Goal: Information Seeking & Learning: Learn about a topic

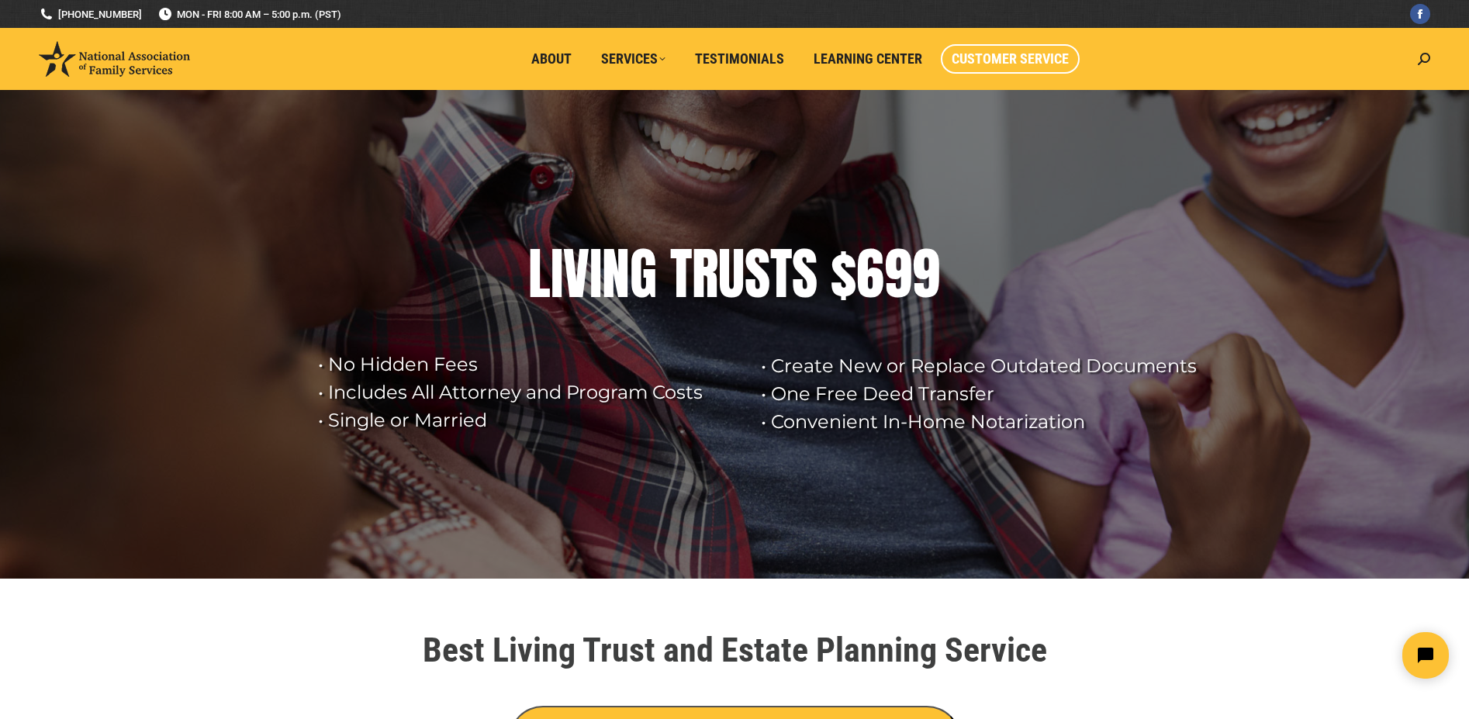
click at [1016, 57] on span "Customer Service" at bounding box center [1010, 58] width 117 height 17
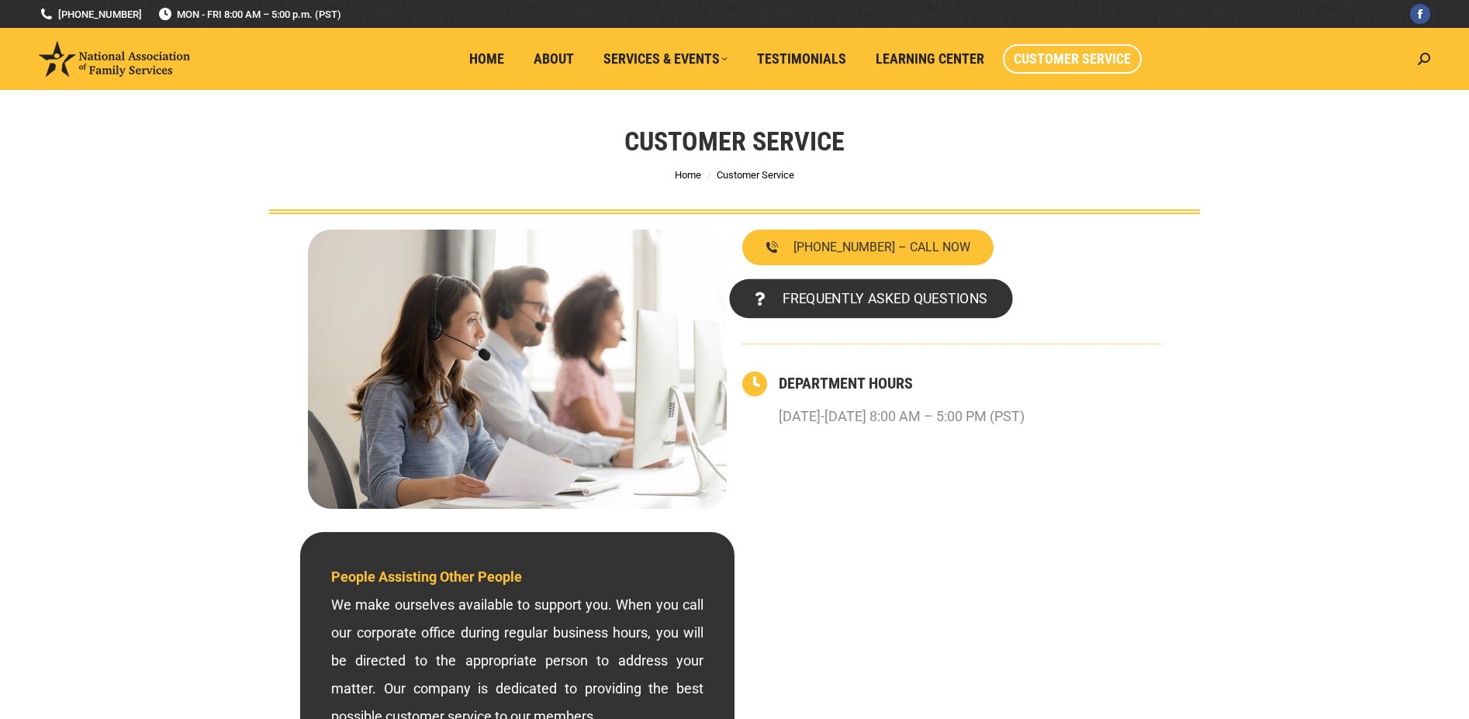
click at [914, 309] on link "FREQUENTLY ASKED QUESTIONS" at bounding box center [870, 299] width 283 height 40
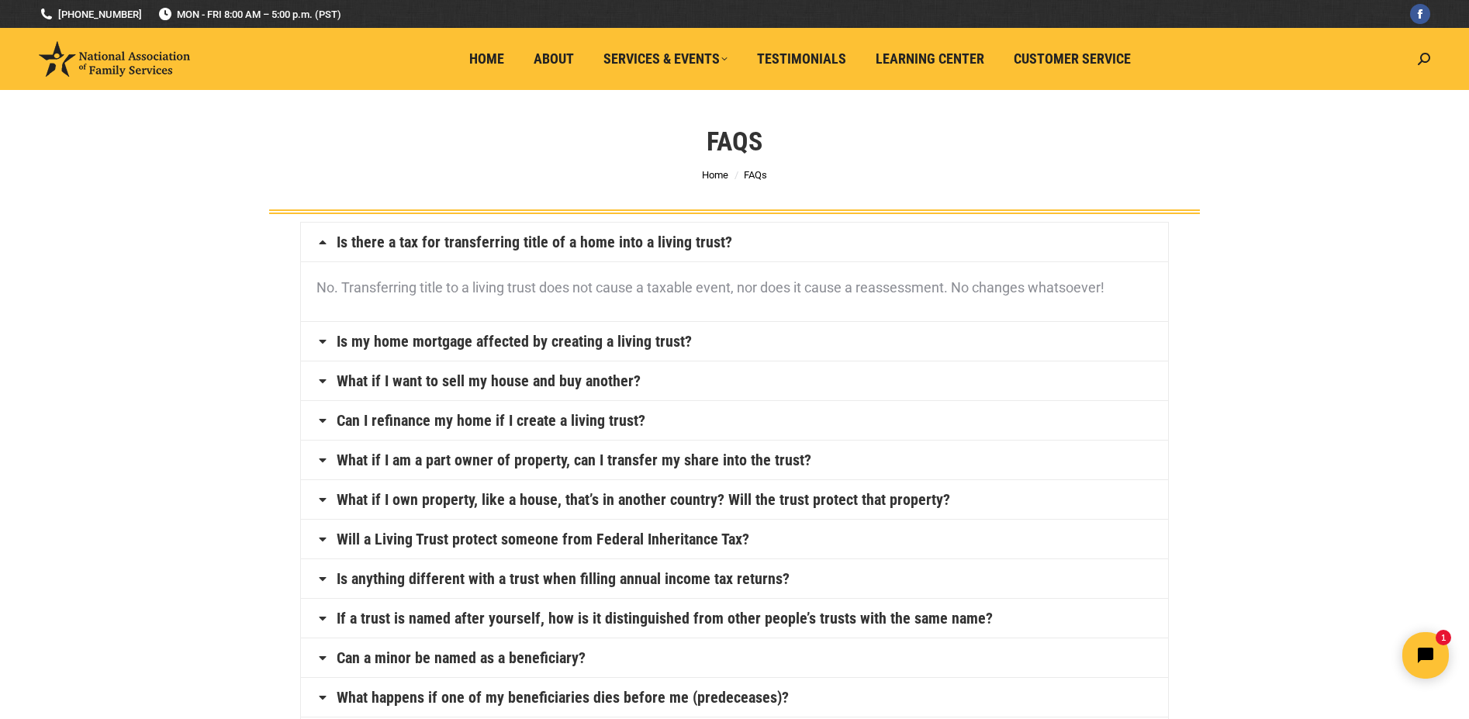
click at [655, 340] on link "Is my home mortgage affected by creating a living trust?" at bounding box center [514, 342] width 355 height 16
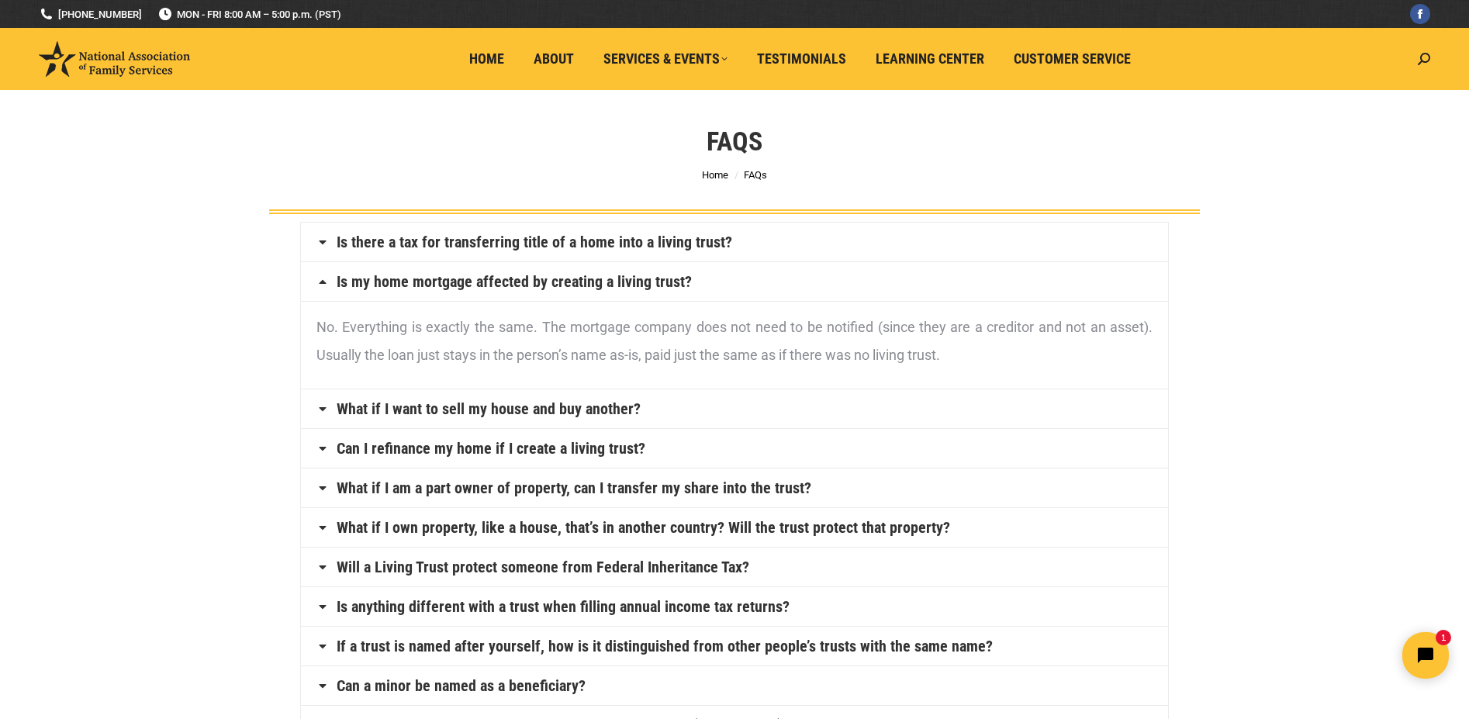
click at [465, 415] on link "What if I want to sell my house and buy another?" at bounding box center [489, 409] width 304 height 16
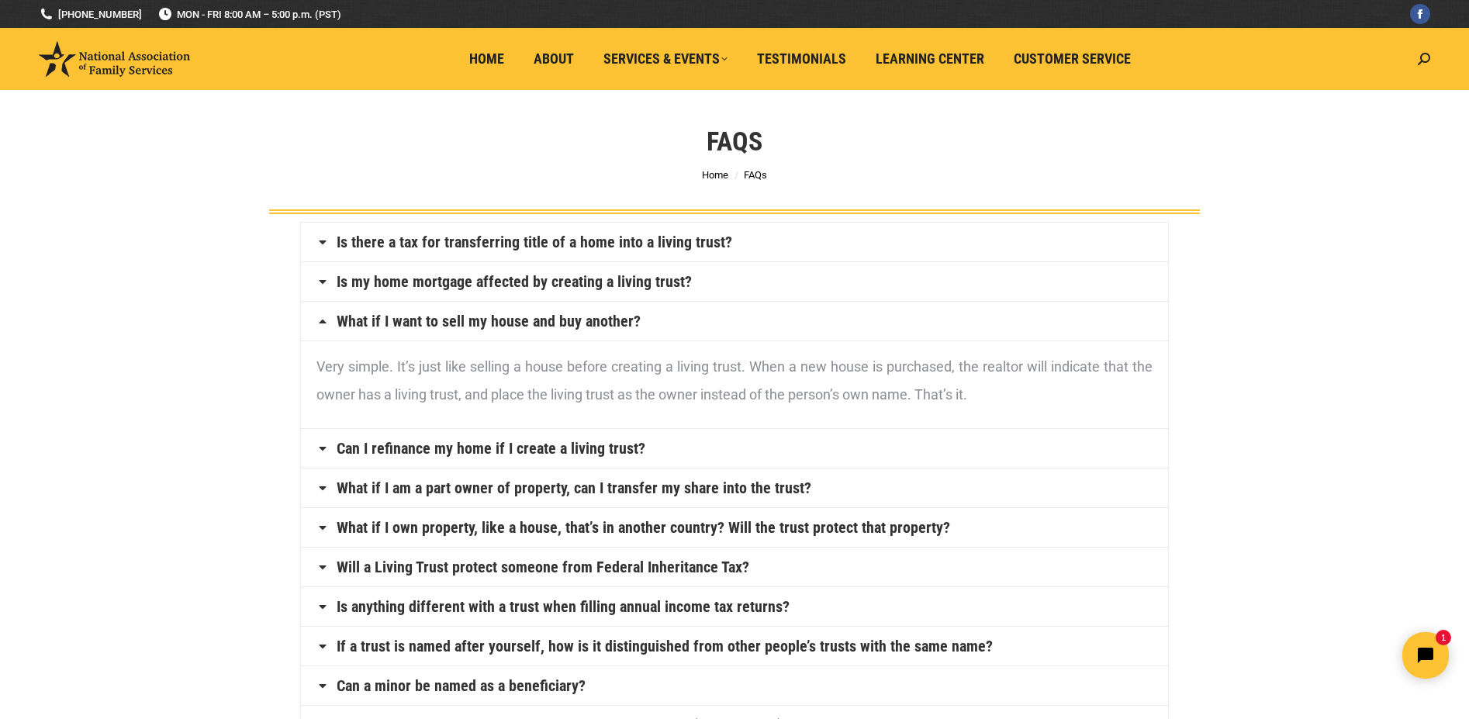
click at [461, 451] on link "Can I refinance my home if I create a living trust?" at bounding box center [491, 449] width 309 height 16
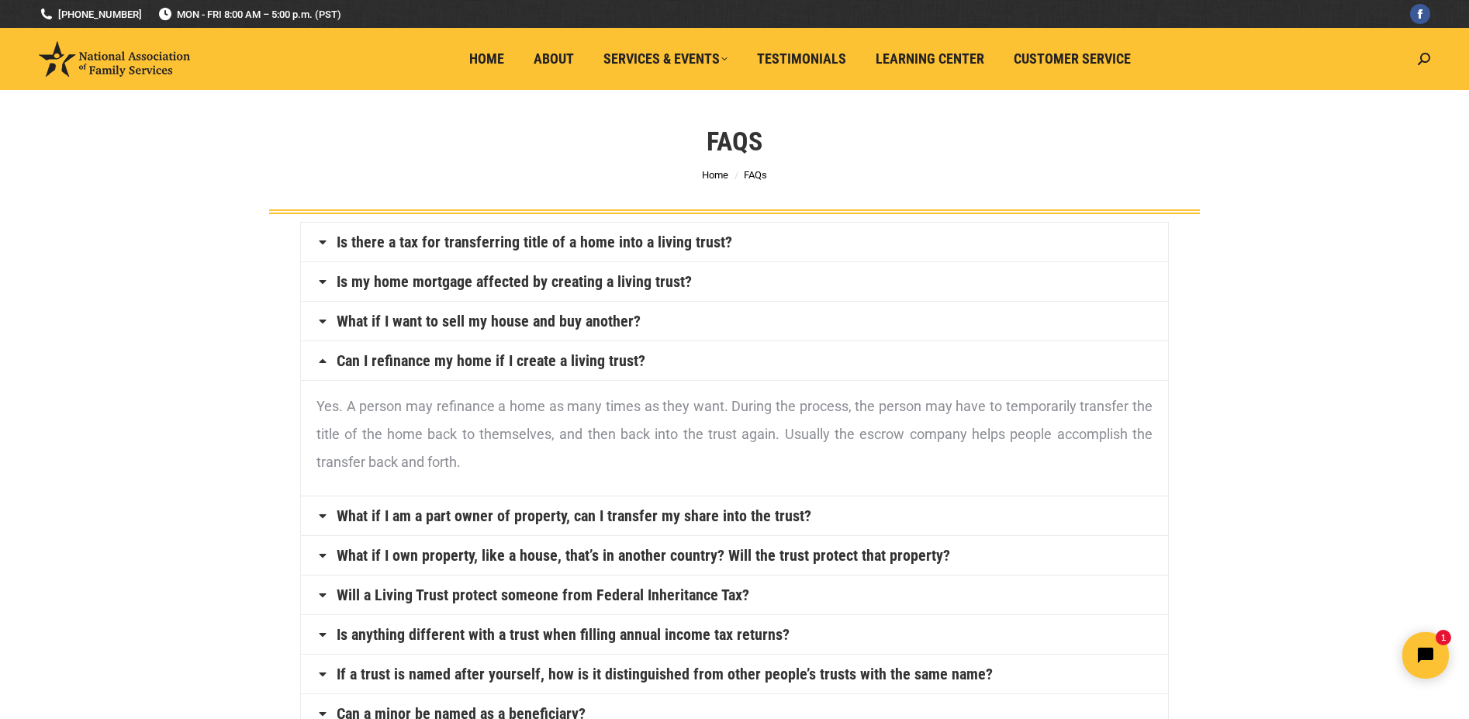
click at [579, 514] on link "What if I am a part owner of property, can I transfer my share into the trust?" at bounding box center [574, 516] width 475 height 16
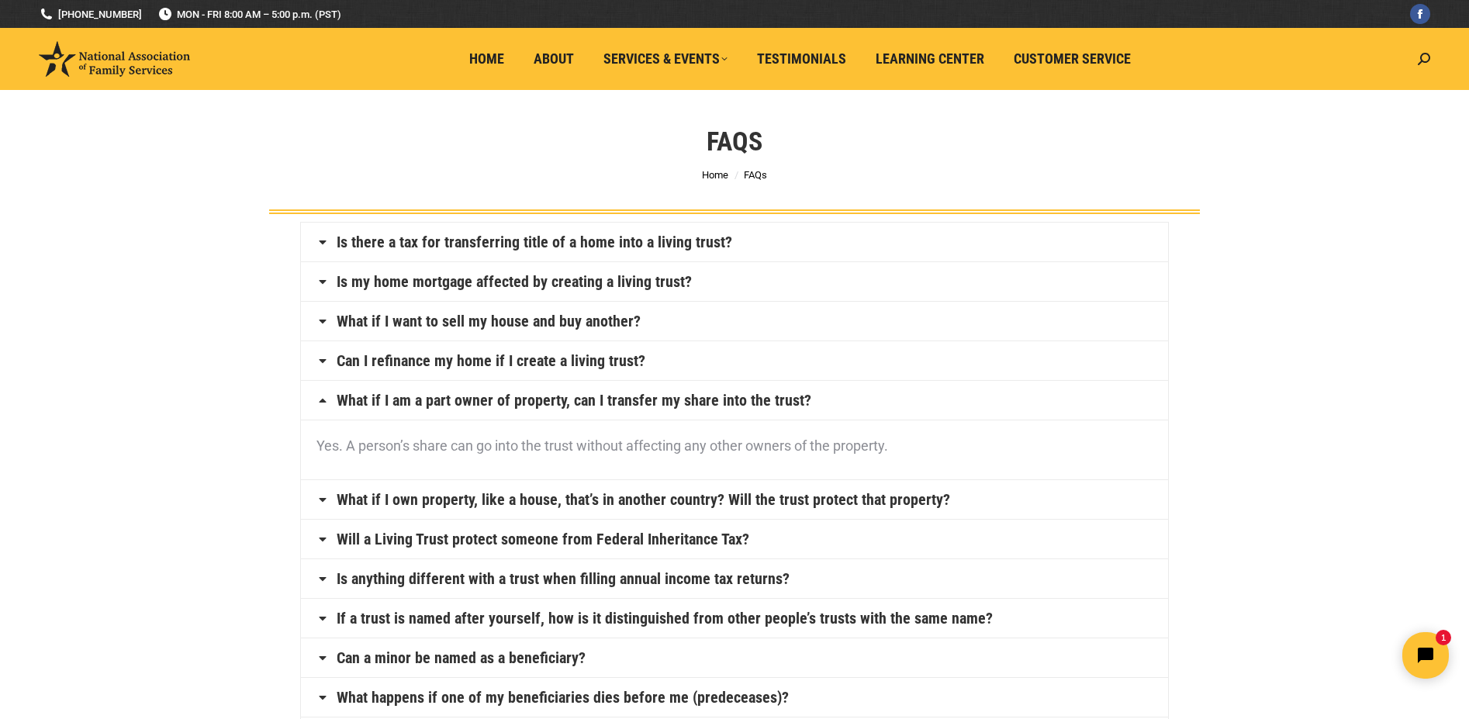
click at [548, 658] on link "Can a minor be named as a beneficiary?" at bounding box center [461, 658] width 249 height 16
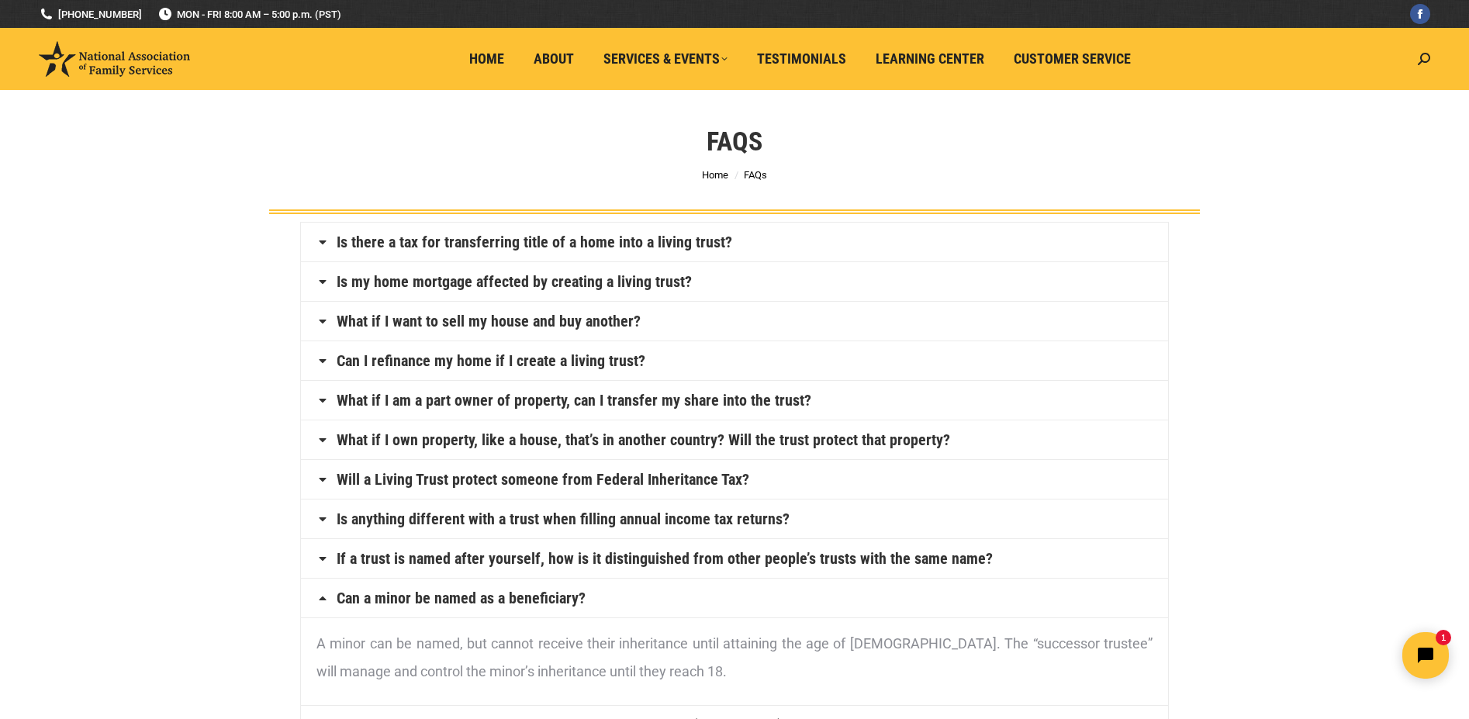
click at [471, 554] on link "If a trust is named after yourself, how is it distinguished from other people’s…" at bounding box center [665, 559] width 656 height 16
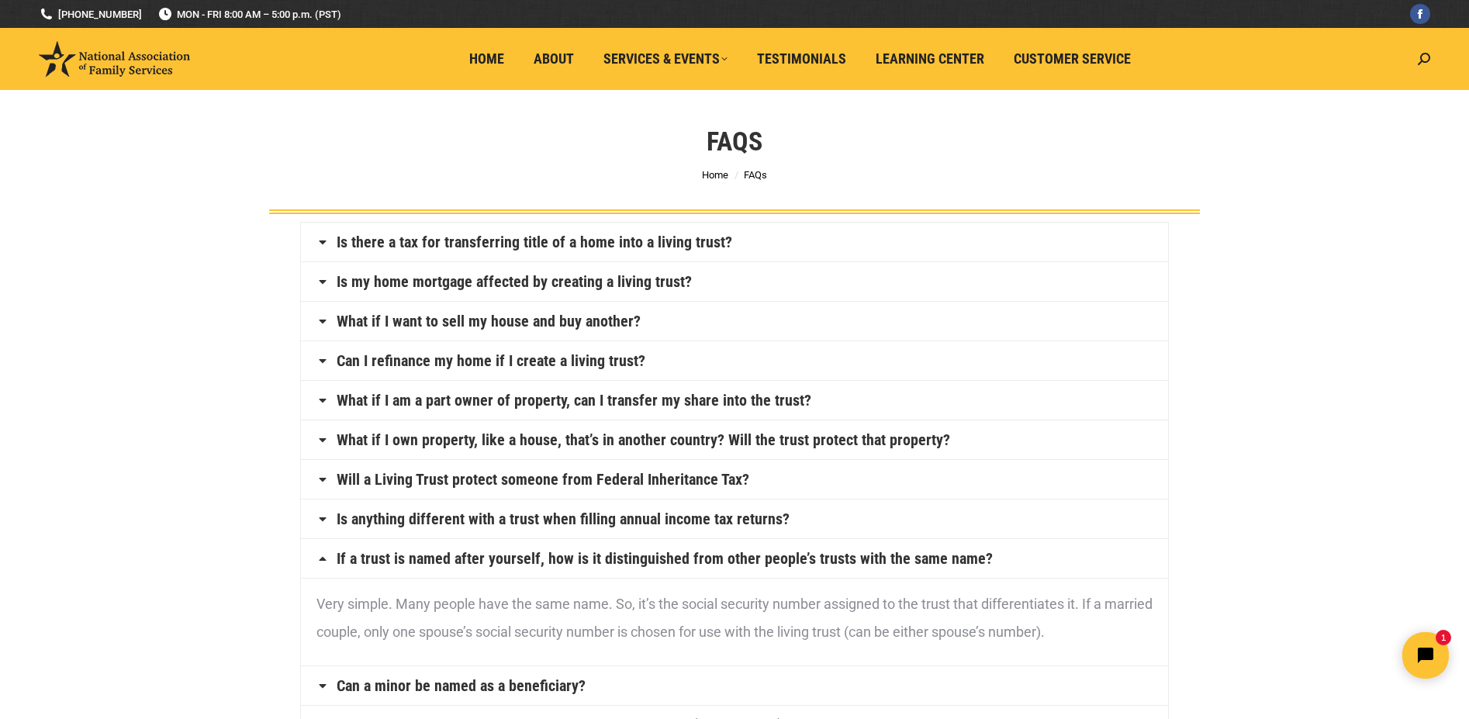
click at [455, 520] on link "Is anything different with a trust when filling annual income tax returns?" at bounding box center [563, 519] width 453 height 16
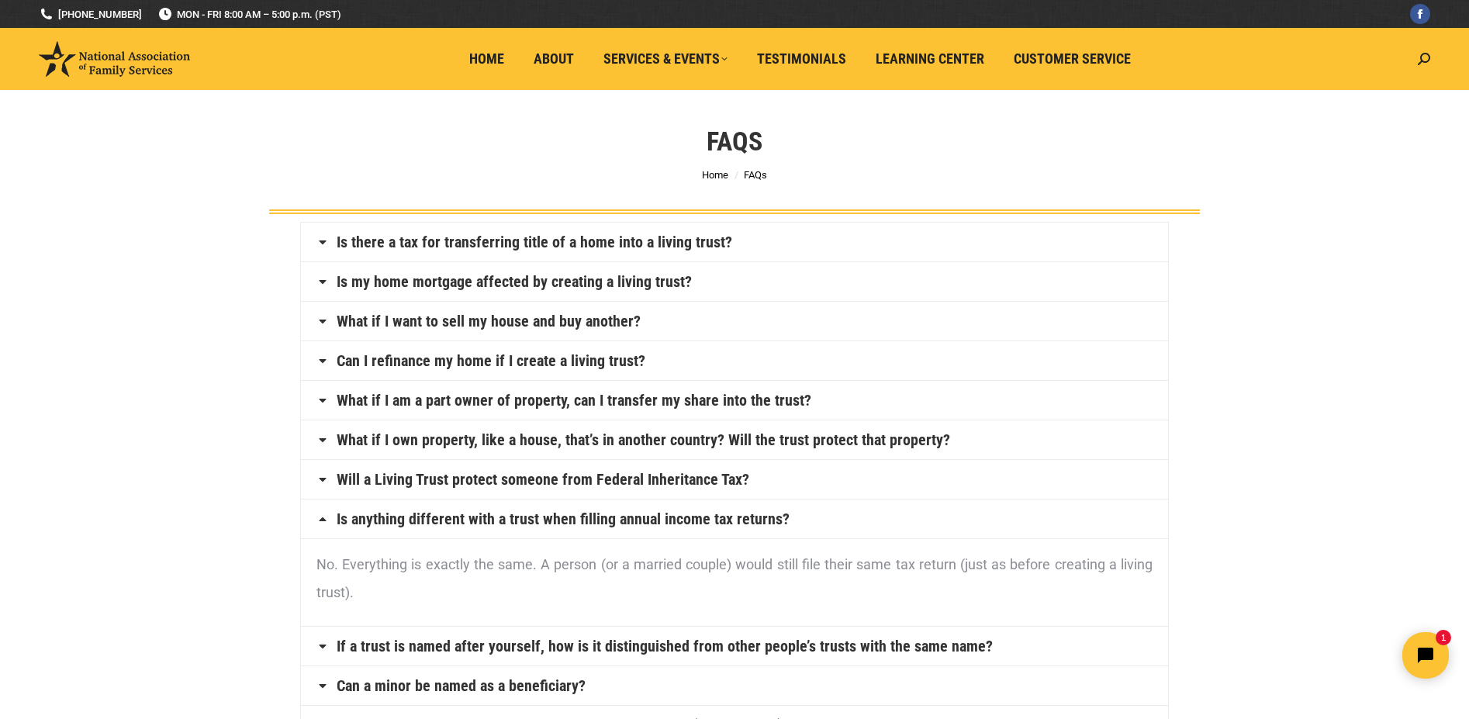
click at [430, 481] on link "Will a Living Trust protect someone from Federal Inheritance Tax?" at bounding box center [543, 480] width 413 height 16
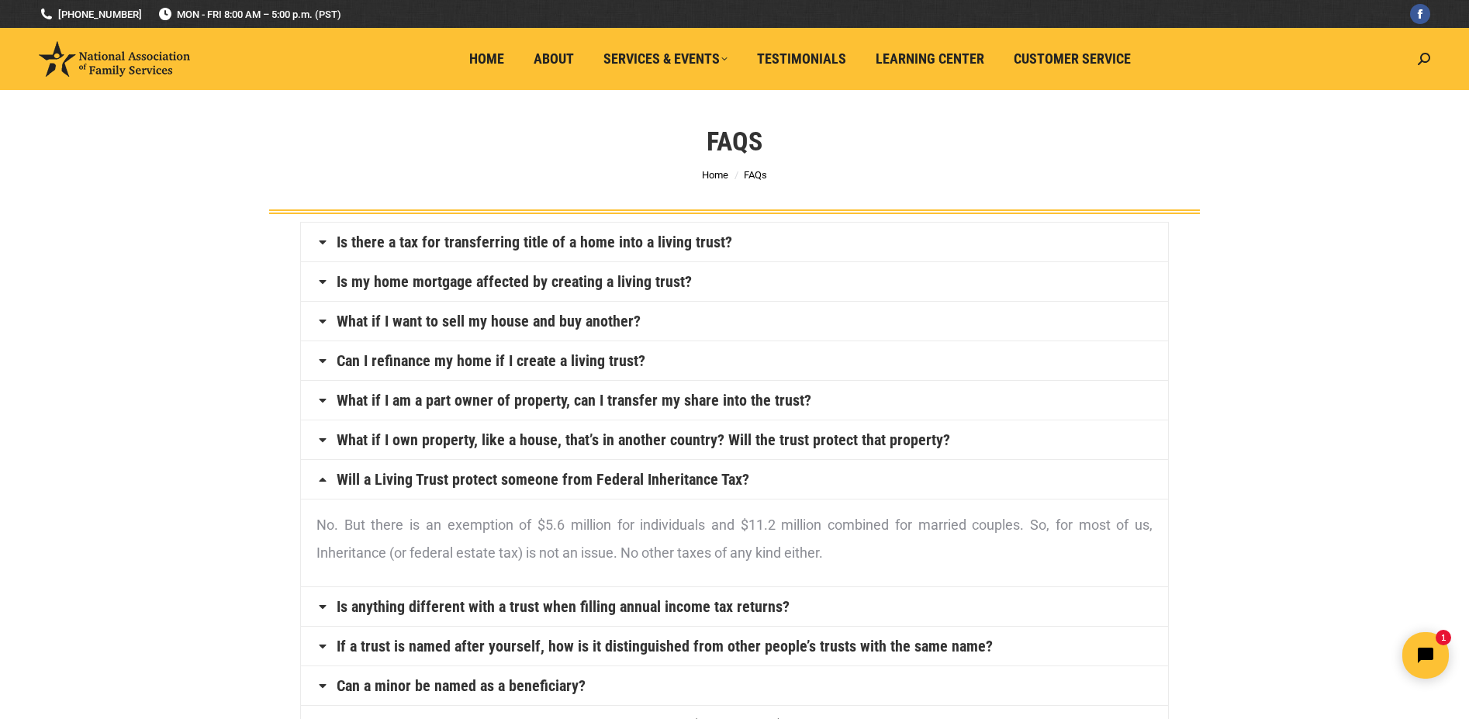
click at [483, 479] on link "Will a Living Trust protect someone from Federal Inheritance Tax?" at bounding box center [543, 480] width 413 height 16
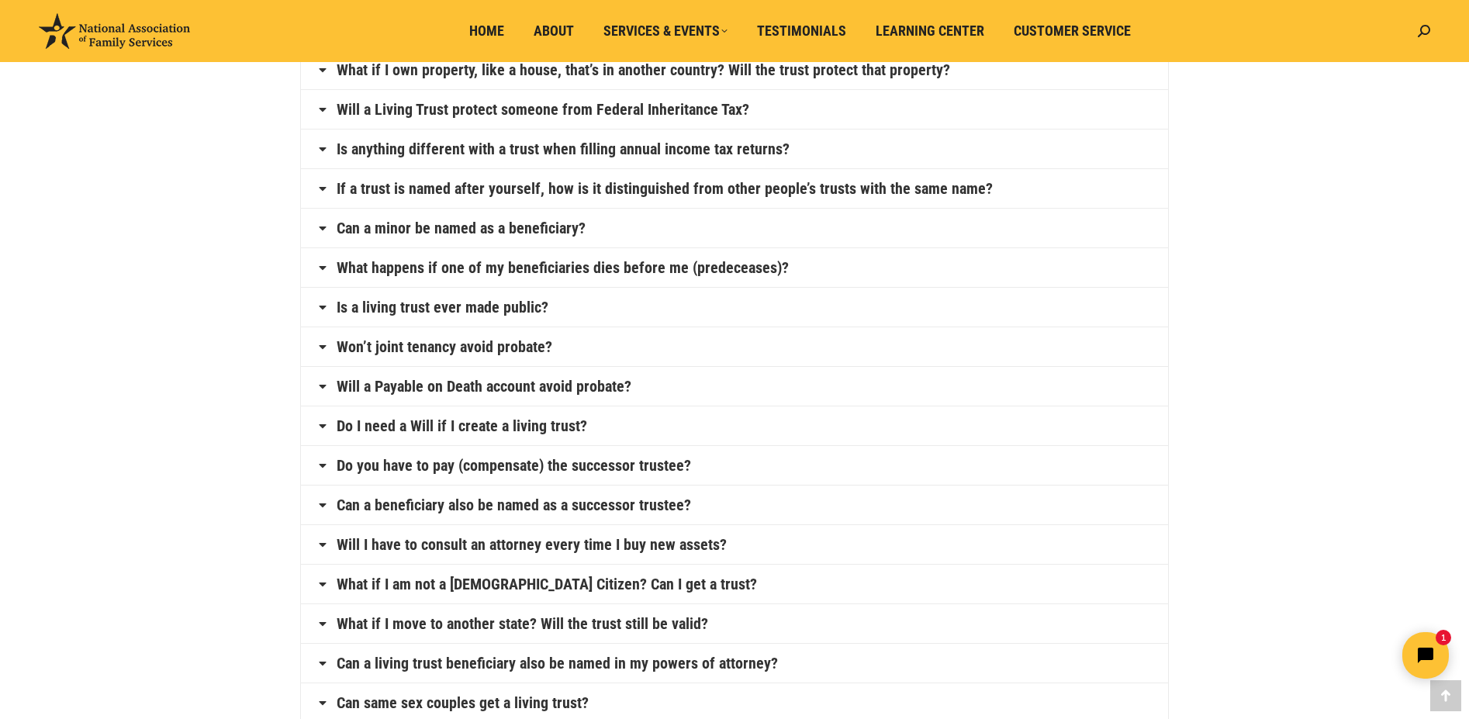
scroll to position [403, 0]
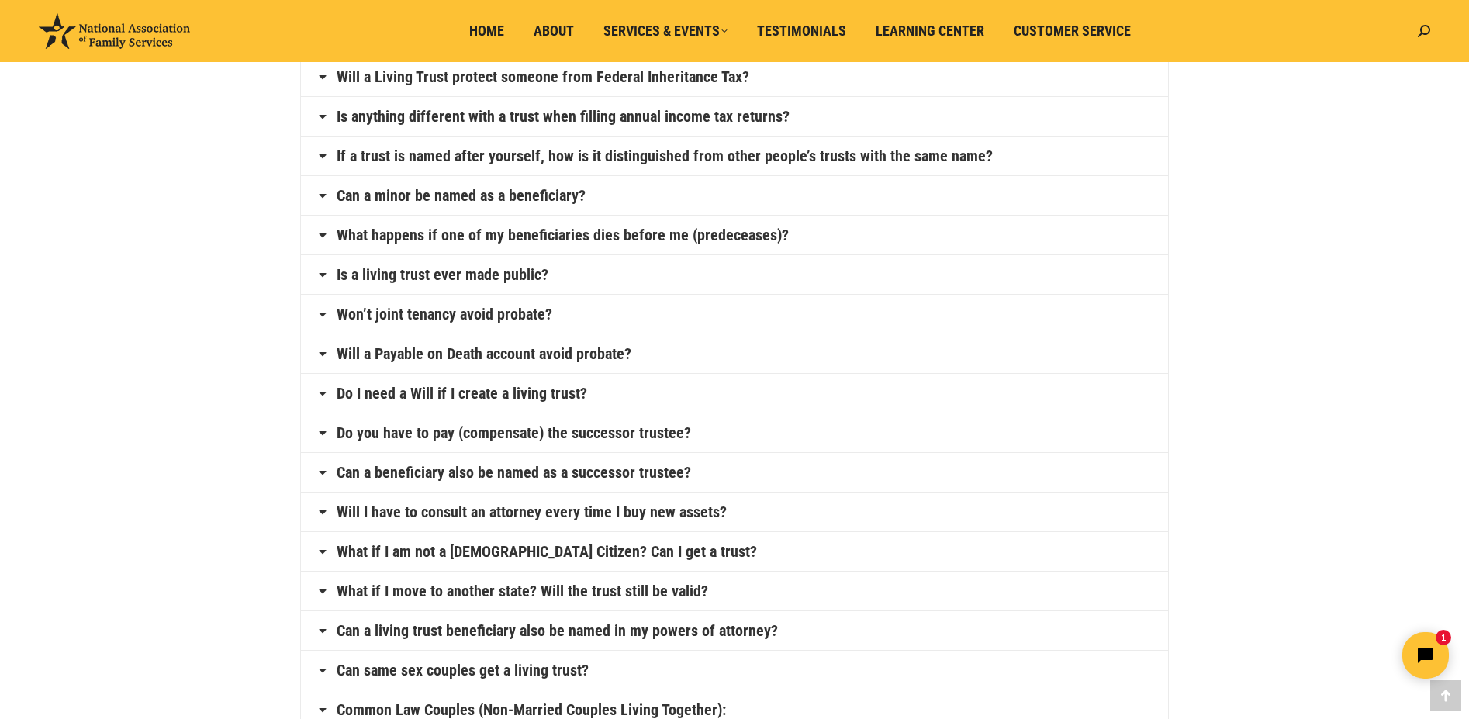
click at [646, 473] on link "Can a beneficiary also be named as a successor trustee?" at bounding box center [514, 473] width 355 height 16
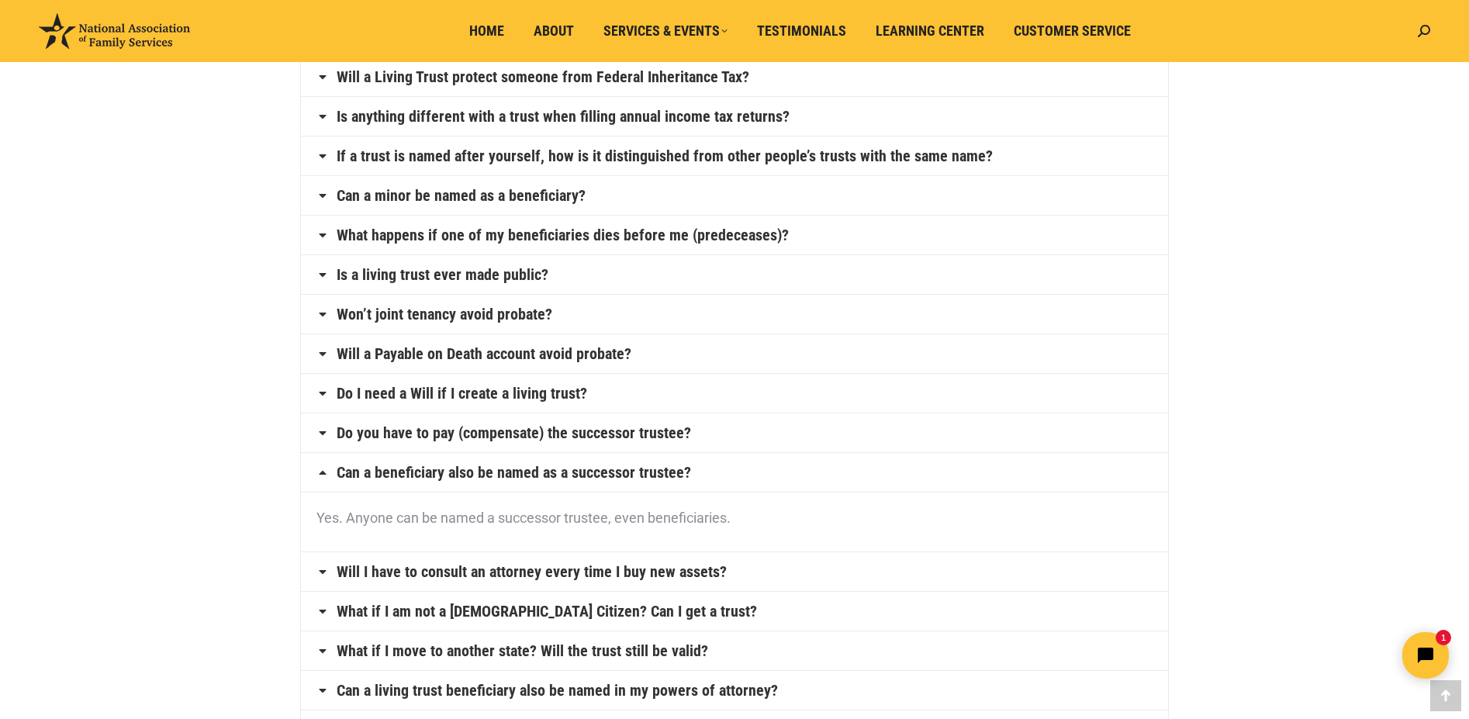
click at [614, 611] on link "What if I am not a U.S. Citizen? Can I get a trust?" at bounding box center [547, 612] width 420 height 16
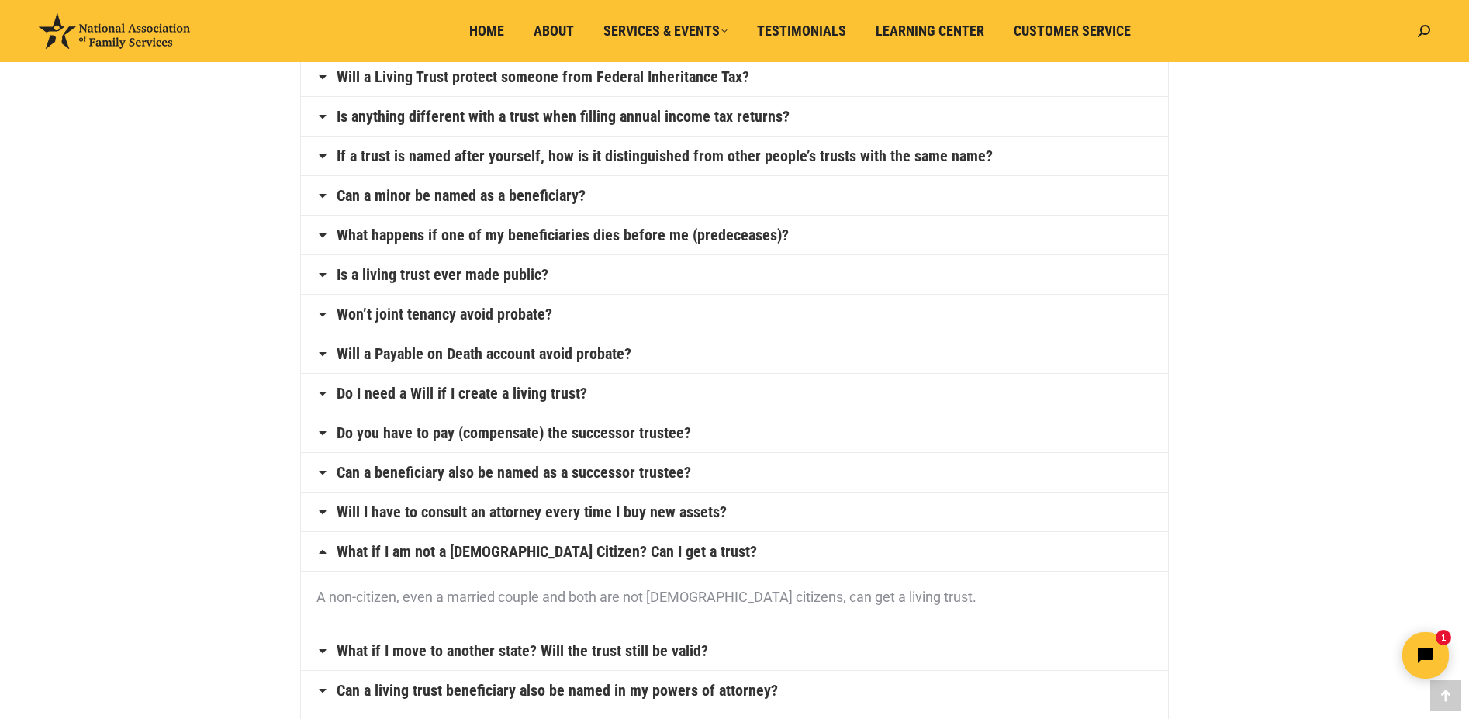
click at [599, 646] on link "What if I move to another state? Will the trust still be valid?" at bounding box center [523, 651] width 372 height 16
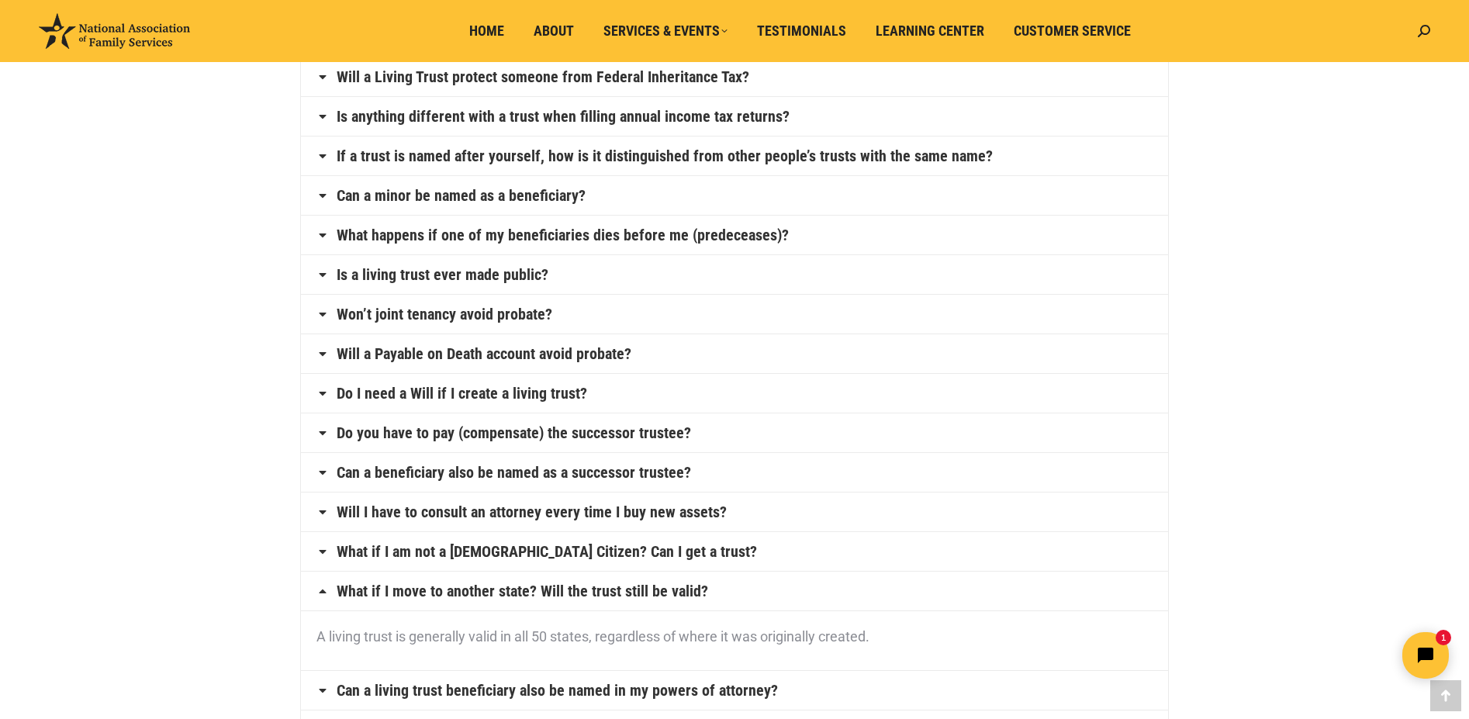
drag, startPoint x: 1472, startPoint y: 378, endPoint x: 441, endPoint y: 575, distance: 1049.6
click at [441, 575] on div "Is there a tax for transferring title of a home into a living trust? No. Transf…" at bounding box center [734, 324] width 869 height 1010
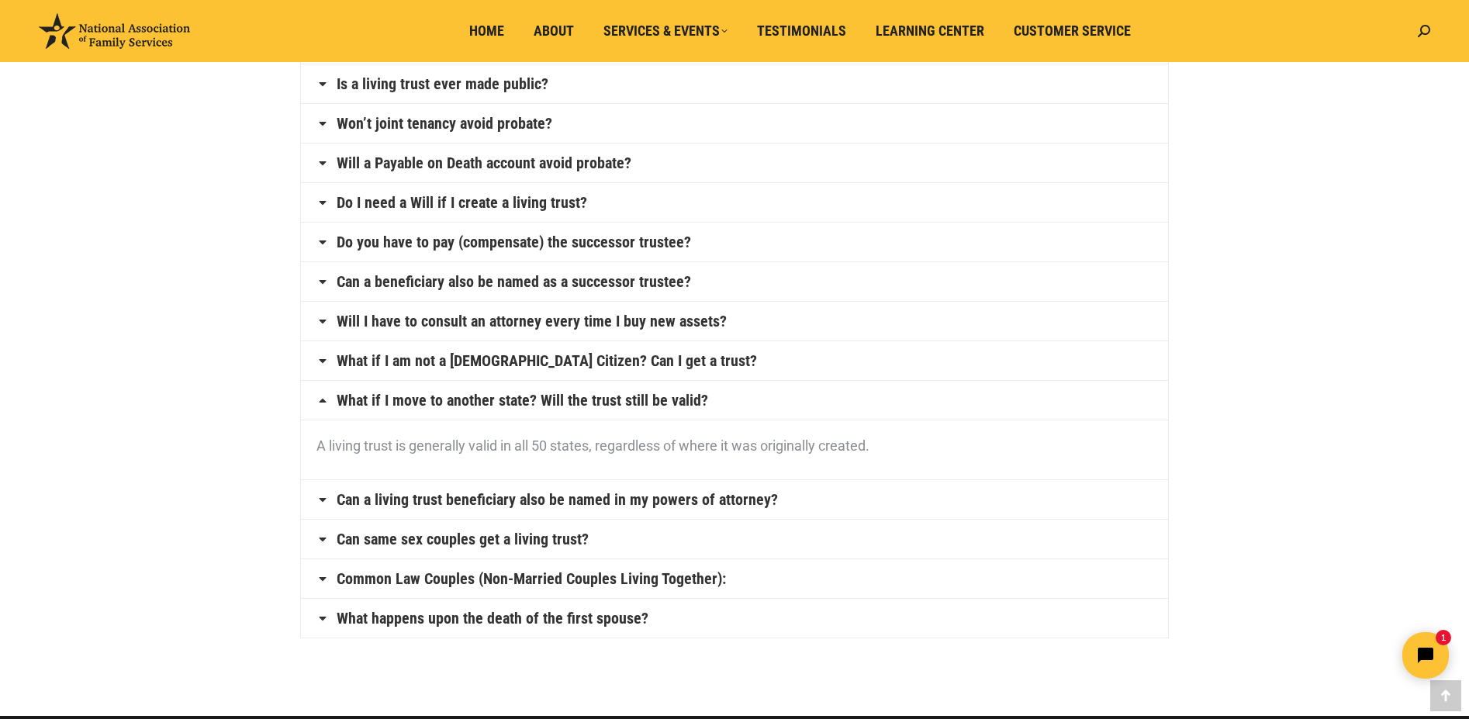
scroll to position [617, 0]
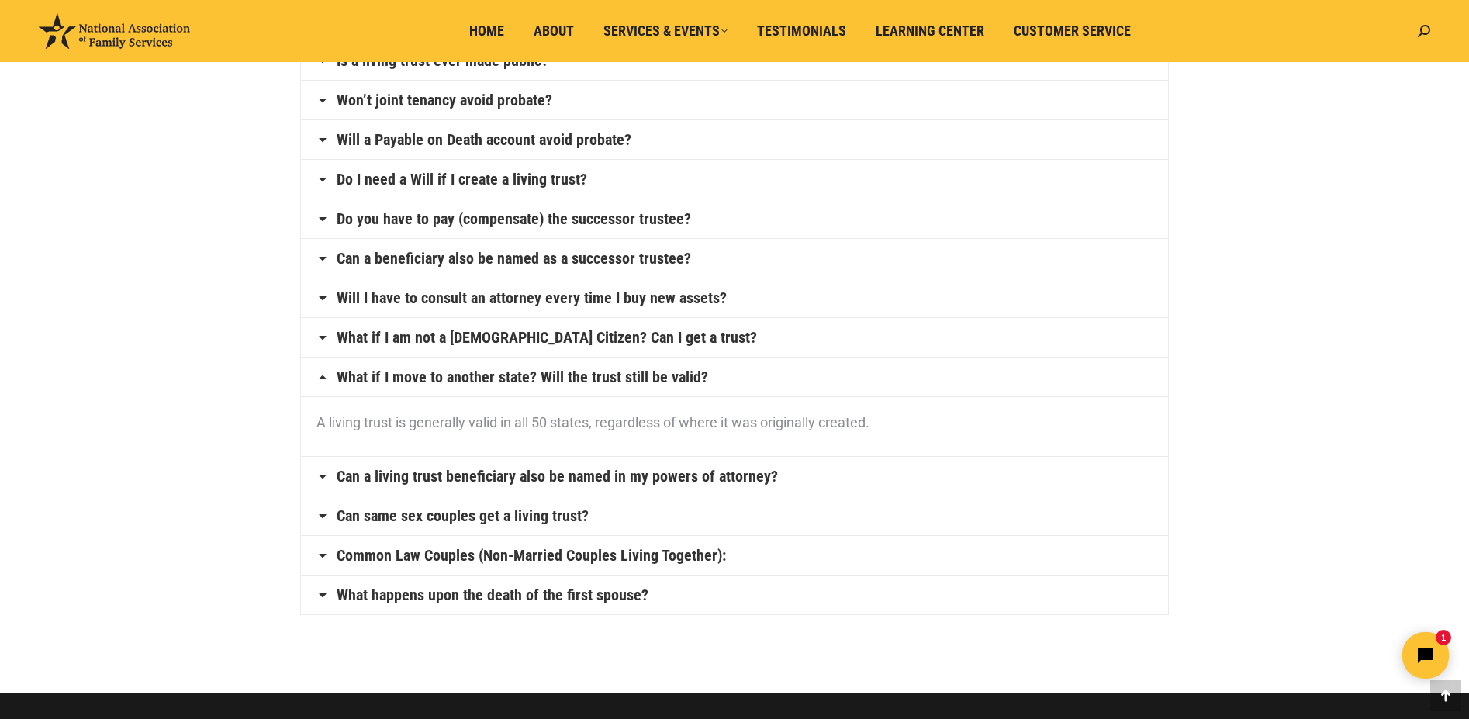
click at [575, 596] on link "What happens upon the death of the first spouse?" at bounding box center [493, 595] width 312 height 16
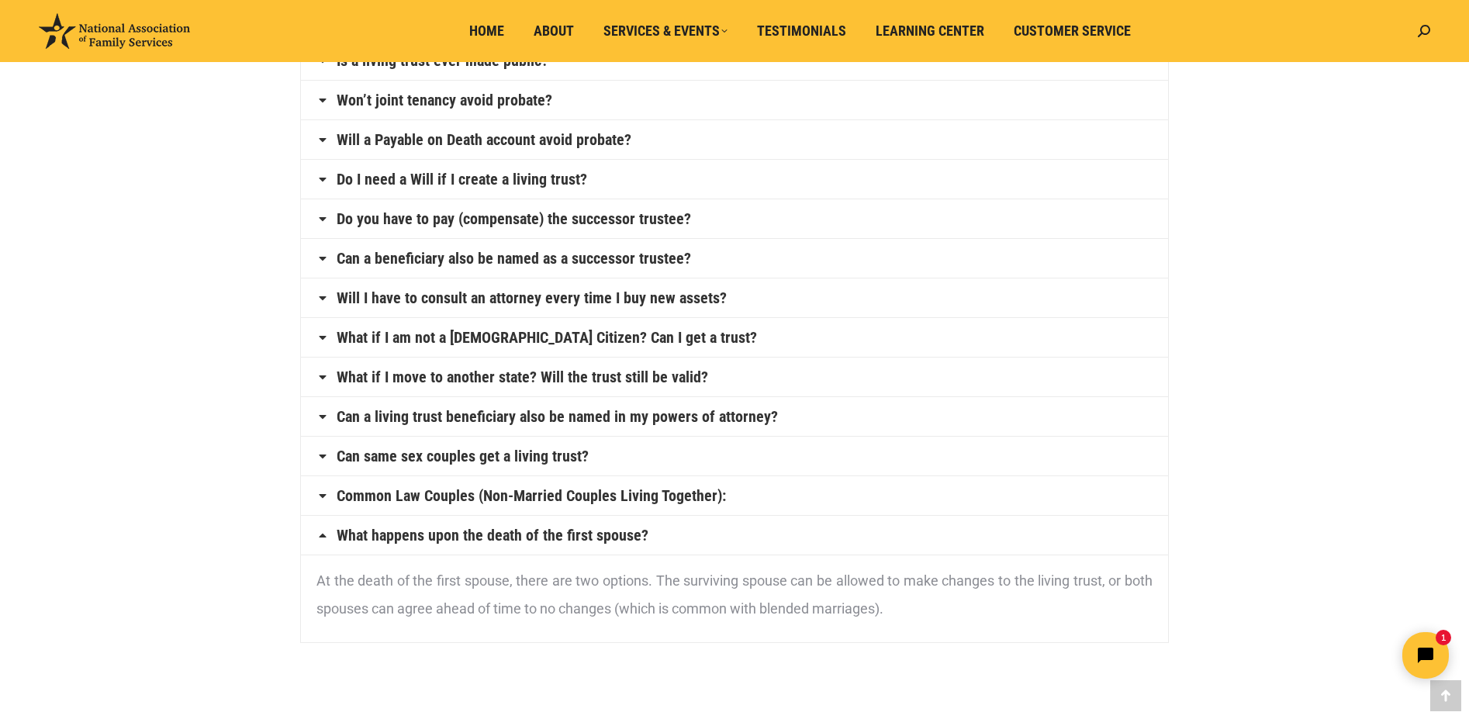
click at [382, 218] on link "Do you have to pay (compensate) the successor trustee?" at bounding box center [514, 219] width 355 height 16
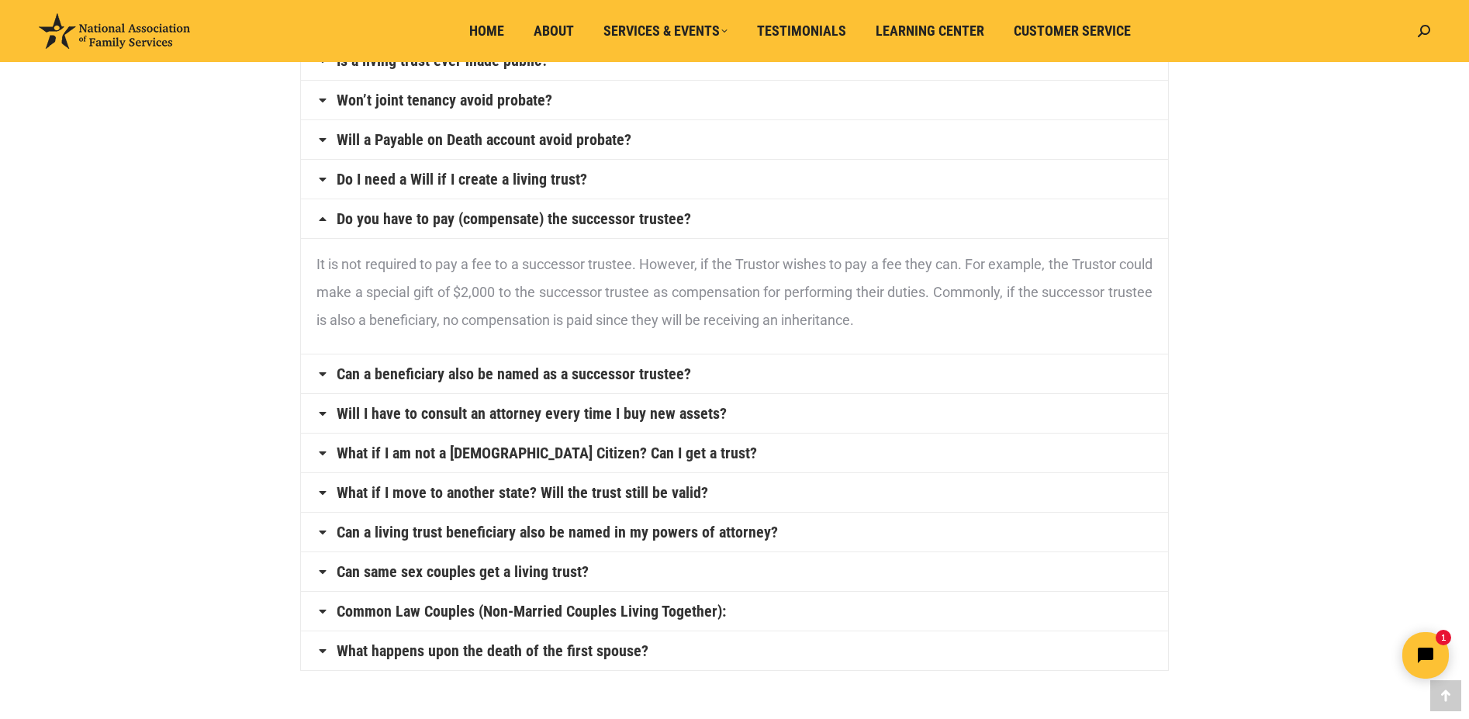
click at [446, 182] on link "Do I need a Will if I create a living trust?" at bounding box center [462, 179] width 251 height 16
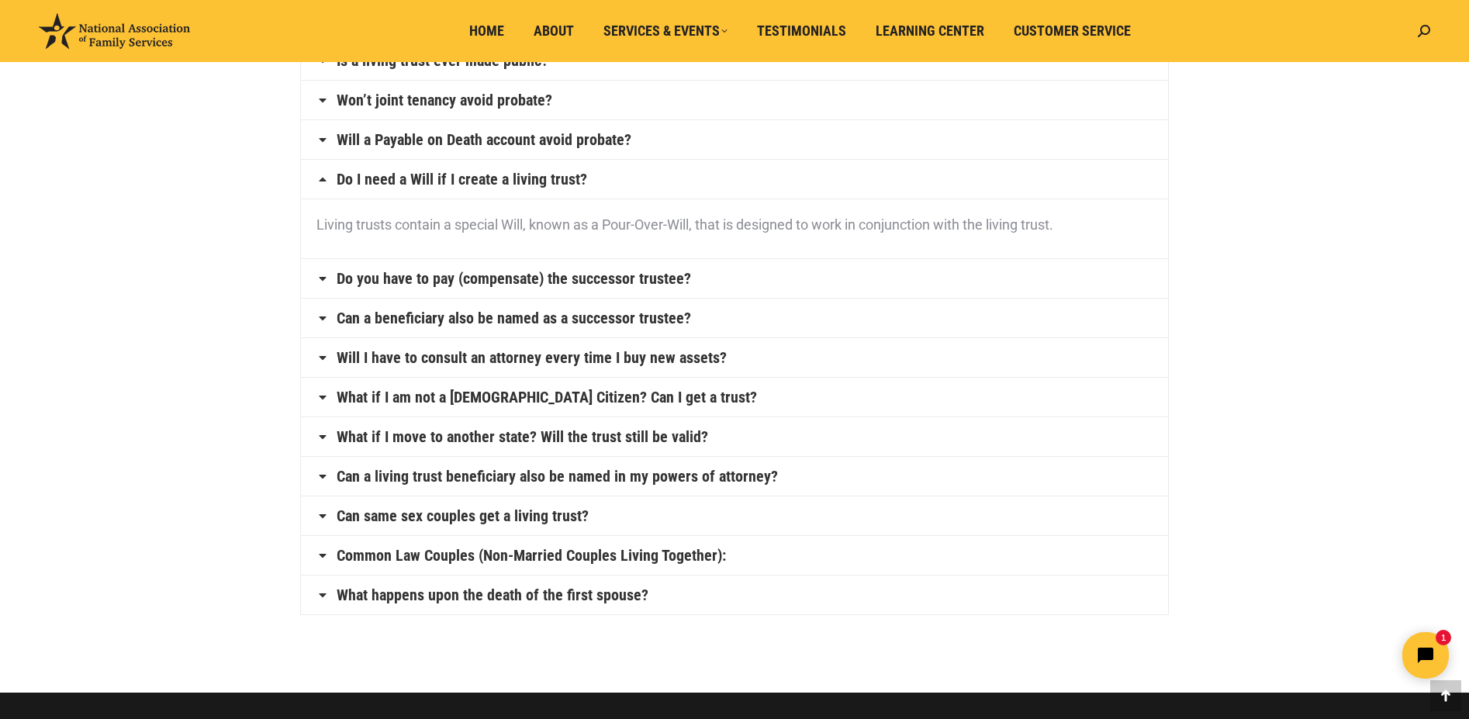
click at [566, 137] on link "Will a Payable on Death account avoid probate?" at bounding box center [484, 140] width 295 height 16
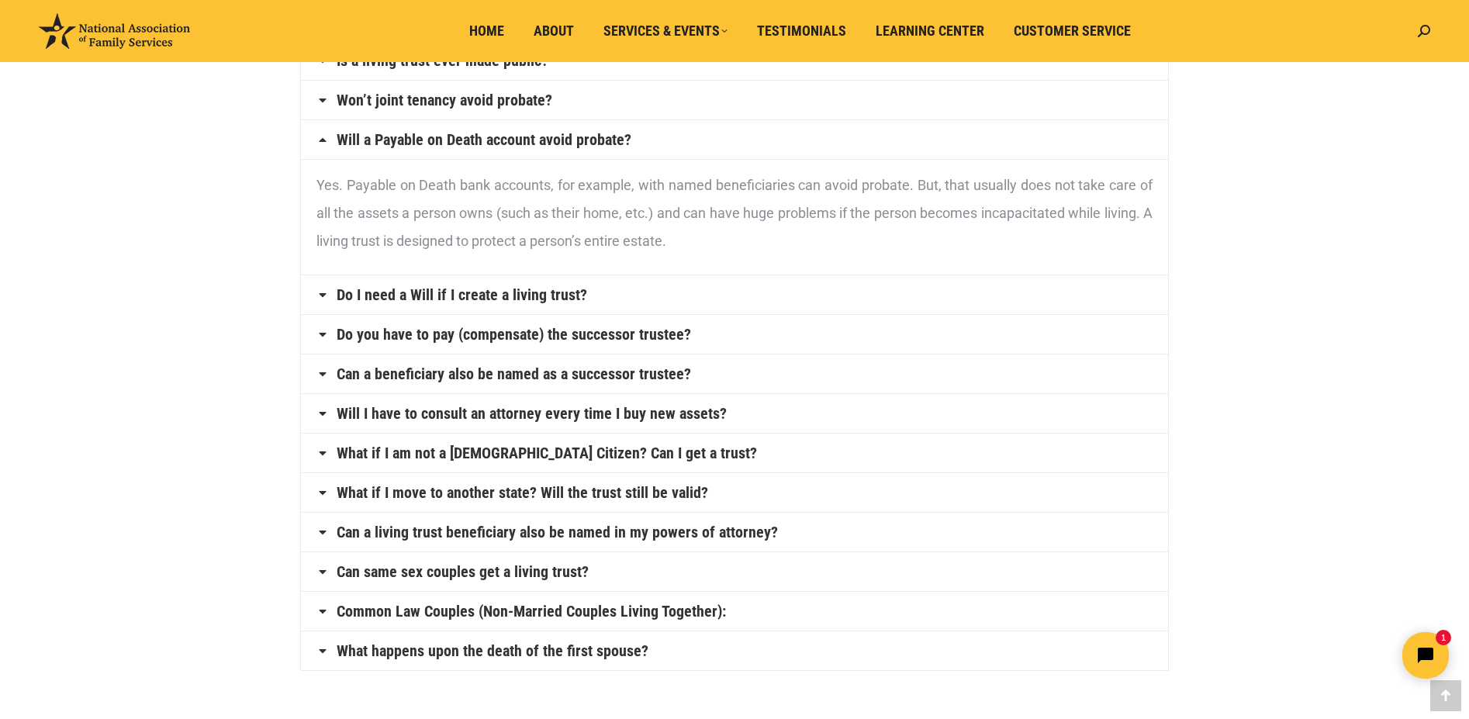
click at [441, 95] on link "Won’t joint tenancy avoid probate?" at bounding box center [445, 100] width 216 height 16
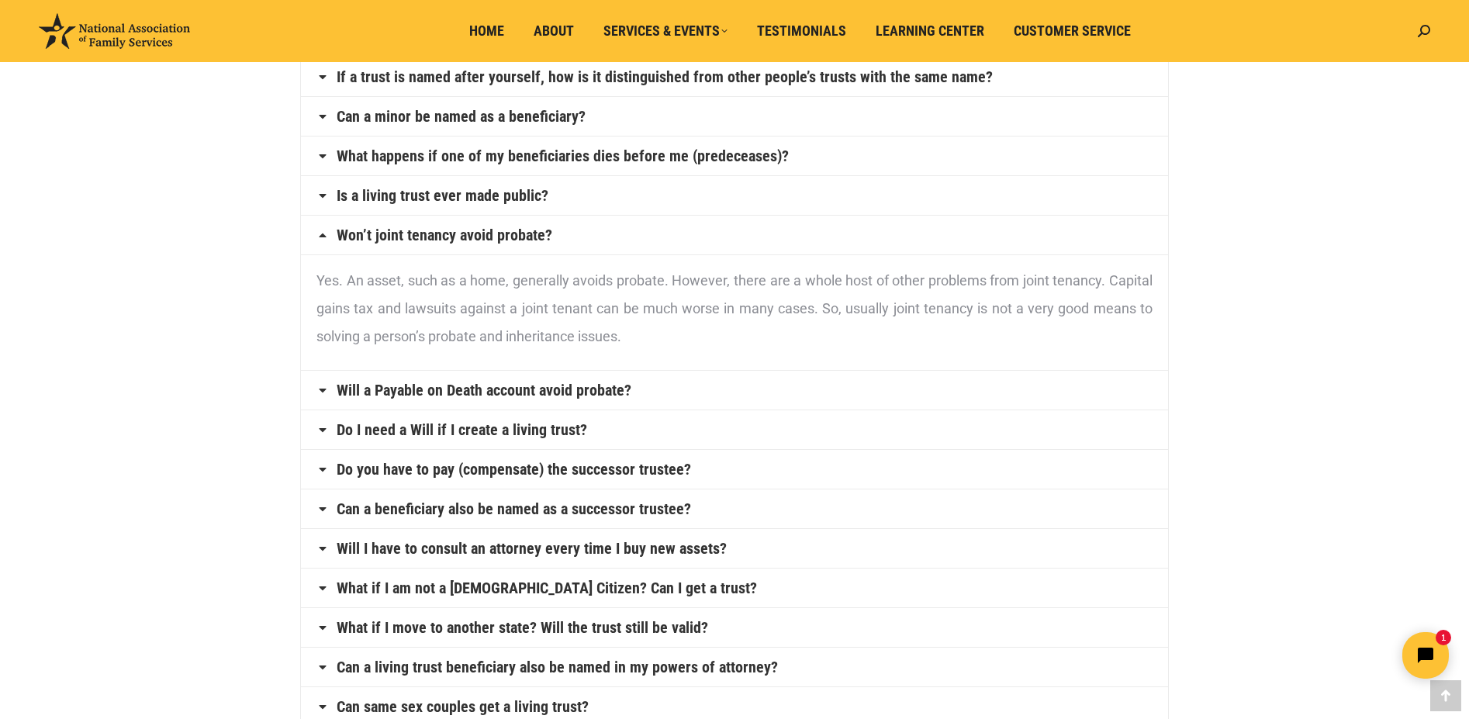
scroll to position [413, 0]
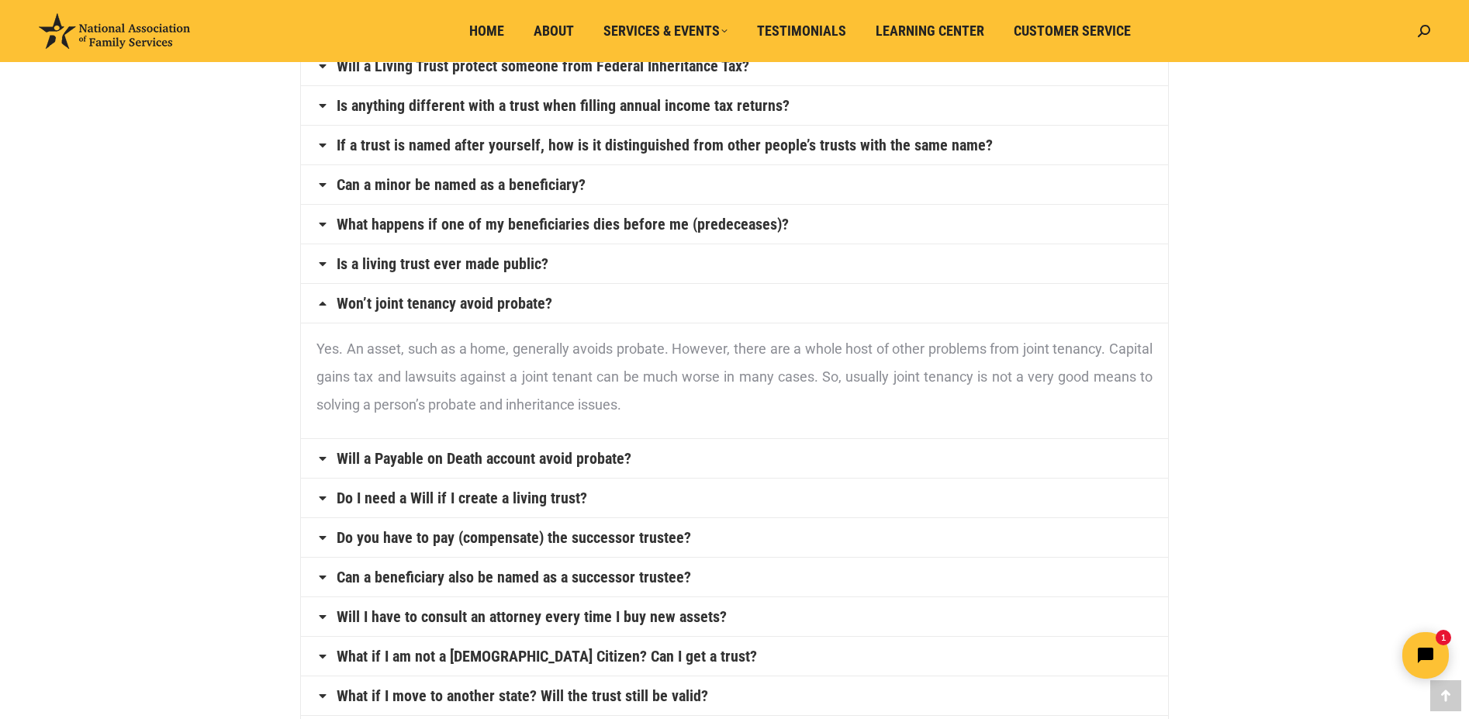
drag, startPoint x: 1478, startPoint y: 280, endPoint x: 509, endPoint y: 188, distance: 973.3
click at [509, 188] on link "Can a minor be named as a beneficiary?" at bounding box center [461, 185] width 249 height 16
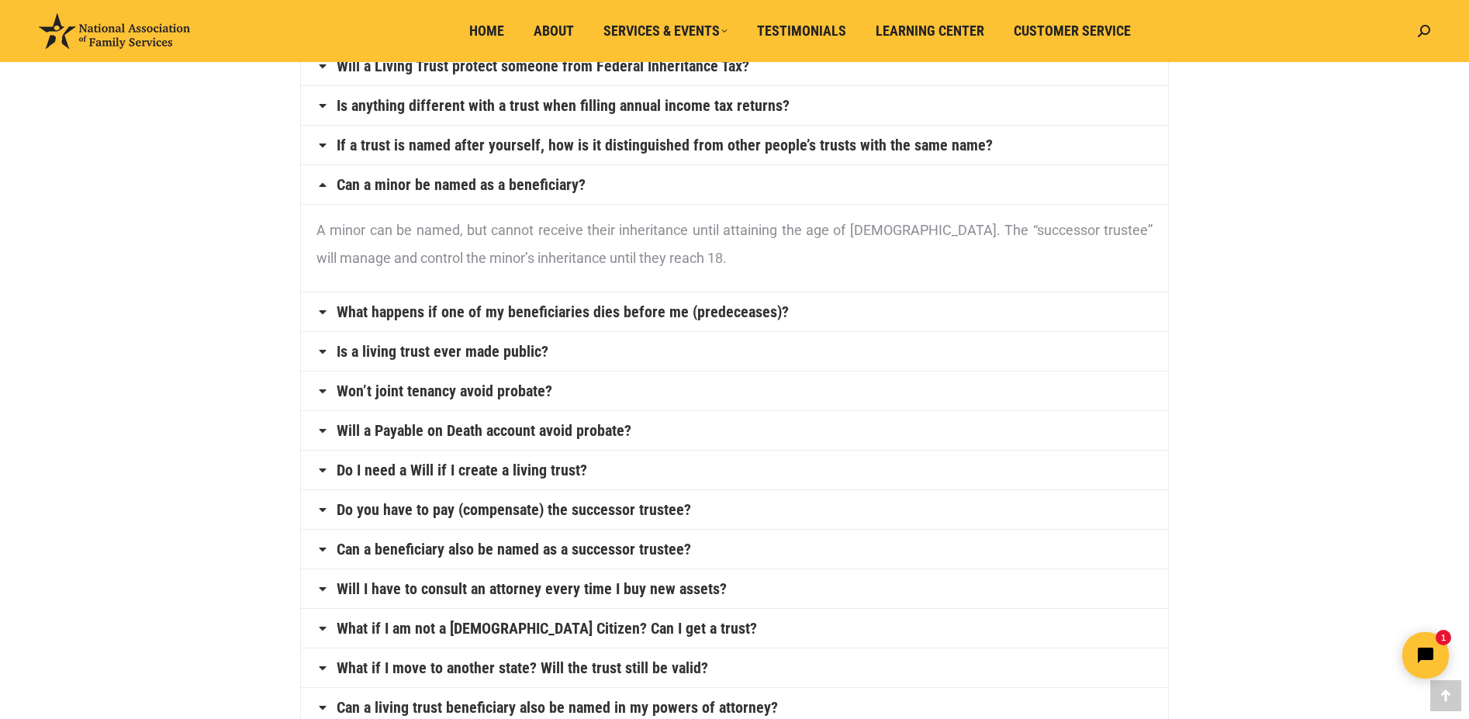
click at [464, 107] on link "Is anything different with a trust when filling annual income tax returns?" at bounding box center [563, 106] width 453 height 16
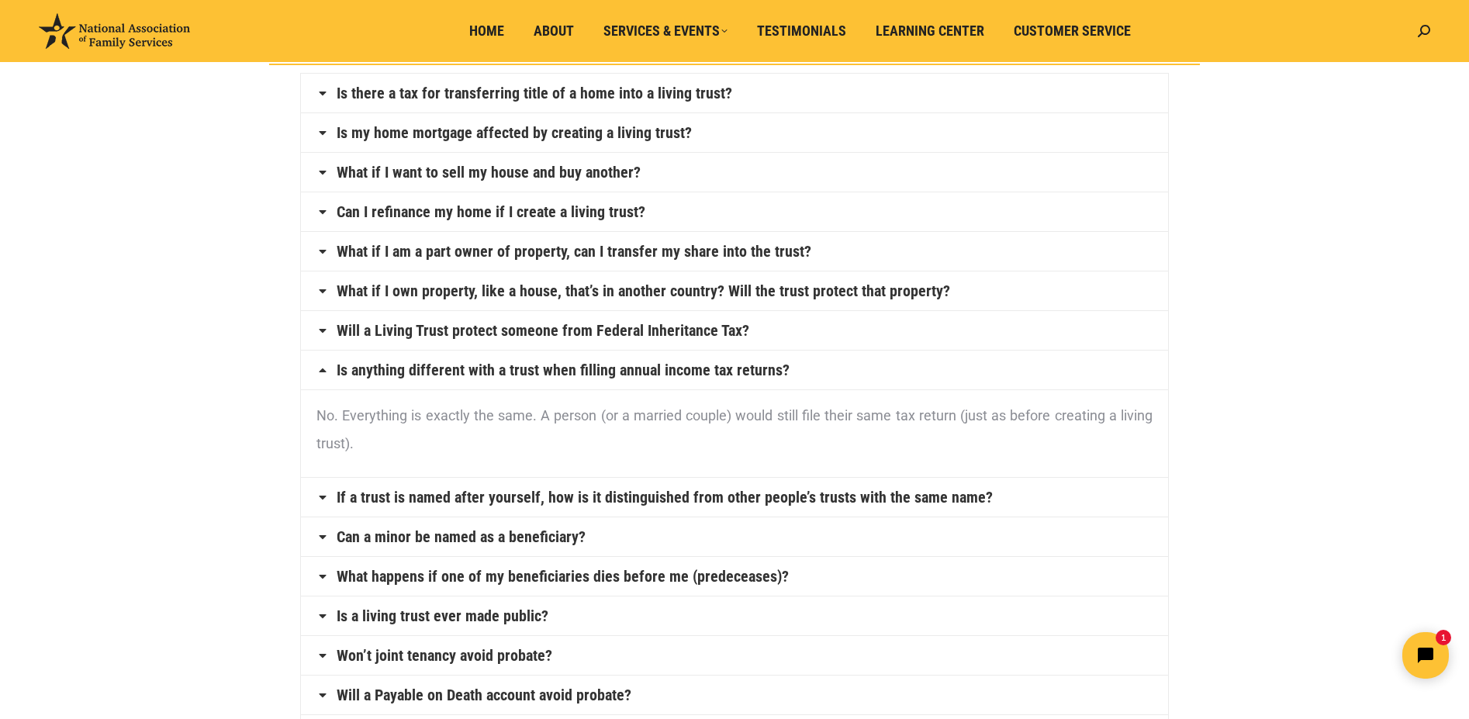
scroll to position [147, 0]
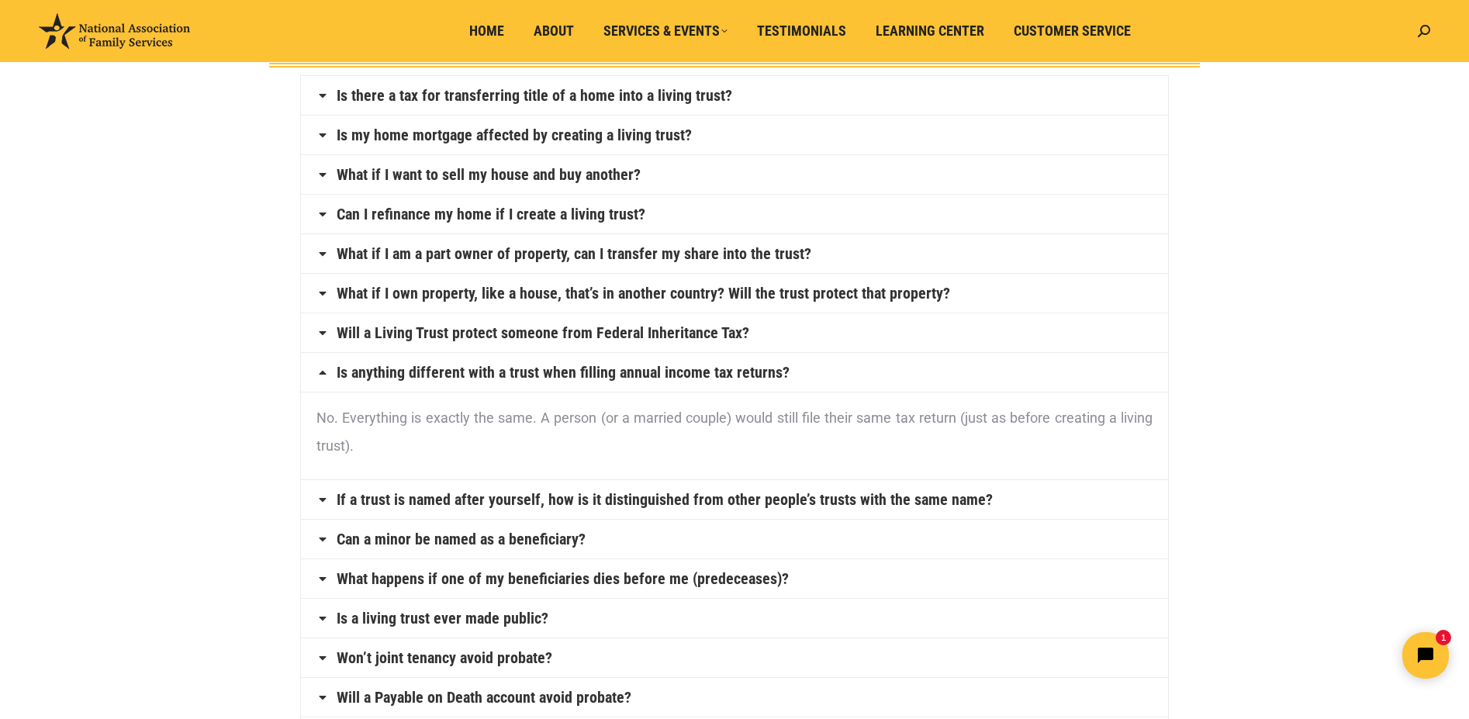
click at [499, 133] on link "Is my home mortgage affected by creating a living trust?" at bounding box center [514, 135] width 355 height 16
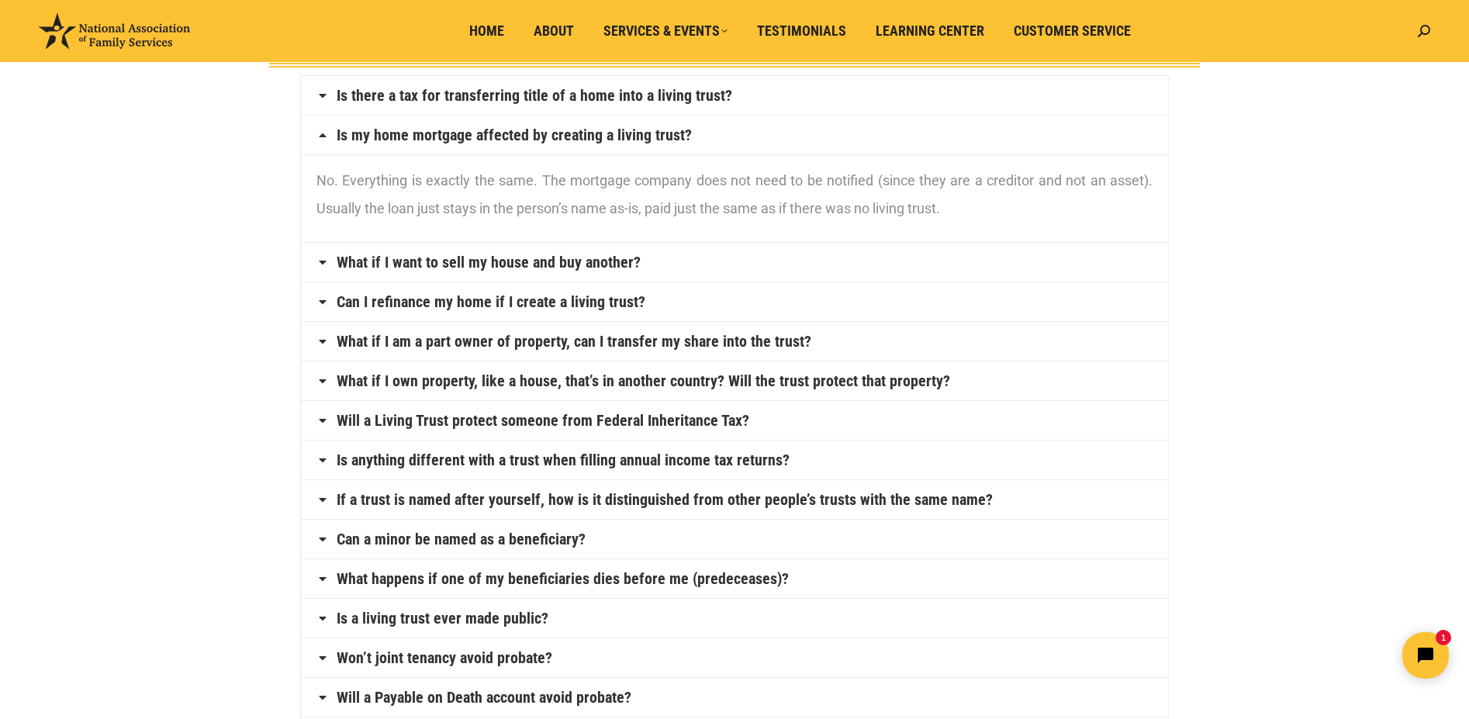
click at [448, 95] on link "Is there a tax for transferring title of a home into a living trust?" at bounding box center [535, 96] width 396 height 16
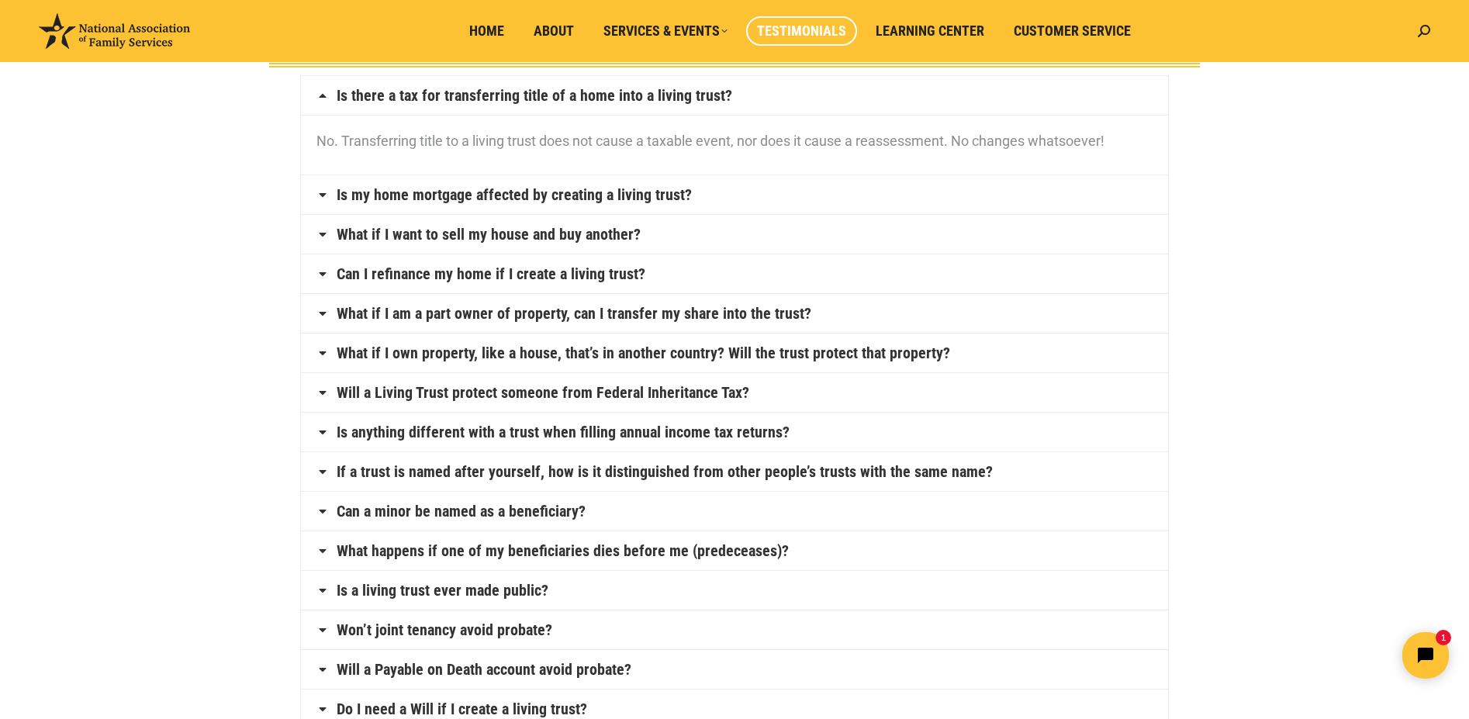
click at [792, 31] on span "Testimonials" at bounding box center [801, 30] width 89 height 17
